Goal: Information Seeking & Learning: Learn about a topic

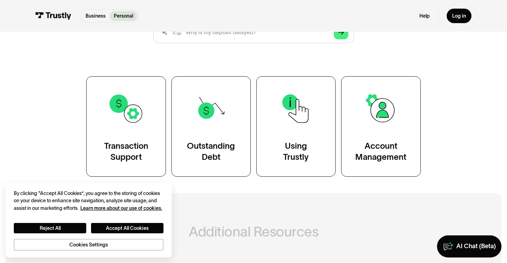
scroll to position [107, 0]
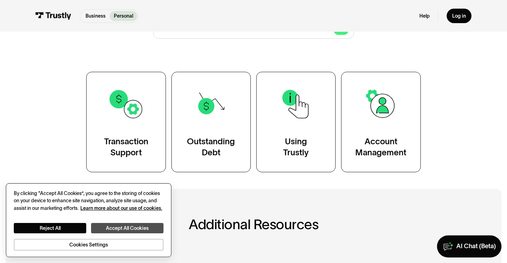
click at [120, 227] on button "Accept All Cookies" at bounding box center [127, 228] width 72 height 10
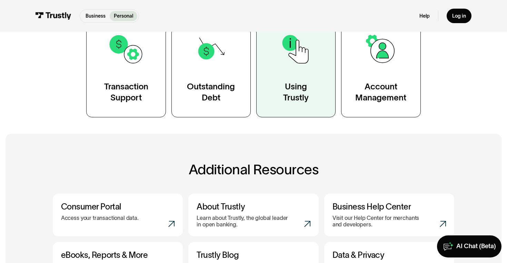
scroll to position [162, 0]
click at [314, 95] on link "Using Trustly" at bounding box center [295, 67] width 79 height 100
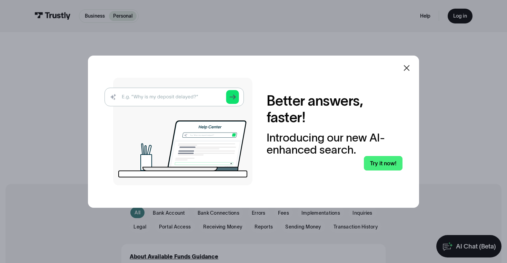
click at [409, 66] on icon at bounding box center [407, 68] width 6 height 6
click at [406, 67] on icon at bounding box center [407, 68] width 6 height 6
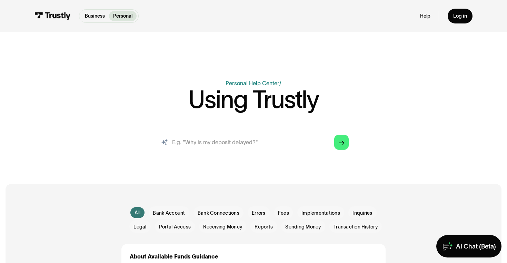
click at [261, 144] on input "search" at bounding box center [254, 142] width 202 height 22
click at [178, 211] on span "Bank Account" at bounding box center [169, 213] width 32 height 7
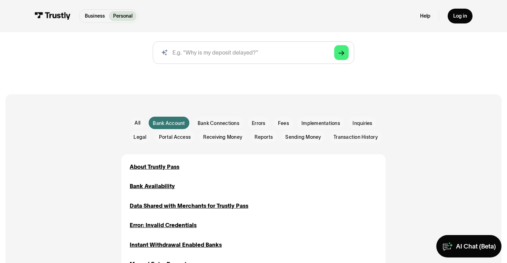
scroll to position [92, 0]
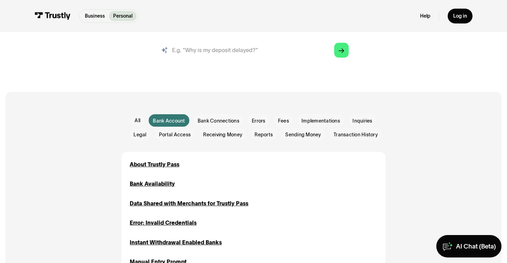
click at [282, 51] on input "search" at bounding box center [254, 50] width 202 height 22
type input "update bank account"
click at [344, 51] on icon "Arrow Right" at bounding box center [342, 51] width 6 height 6
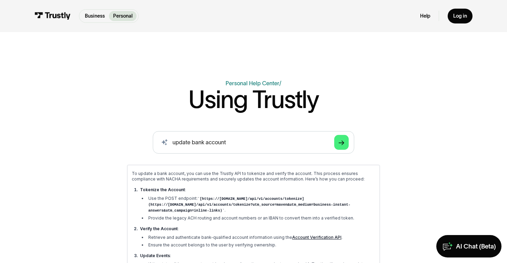
scroll to position [0, 0]
